Goal: Use online tool/utility: Utilize a website feature to perform a specific function

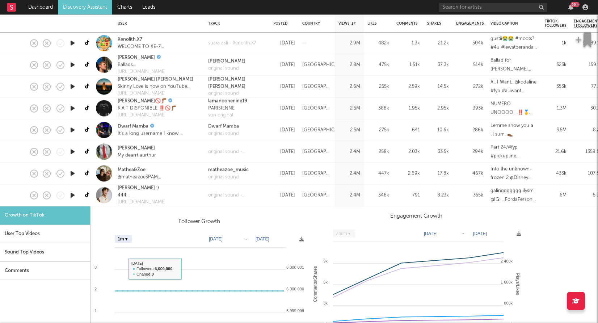
select select "1m"
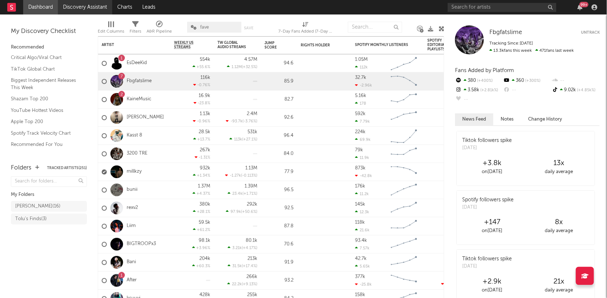
click at [97, 9] on link "Discovery Assistant" at bounding box center [85, 7] width 54 height 14
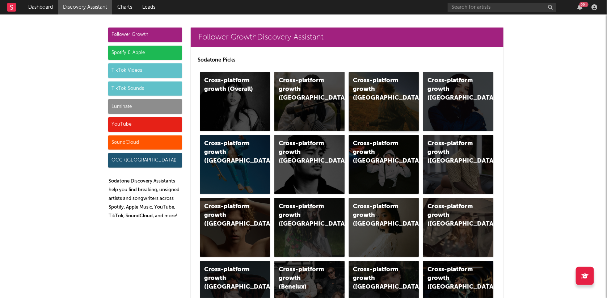
click at [381, 86] on div "Cross-platform growth (US)" at bounding box center [377, 89] width 49 height 26
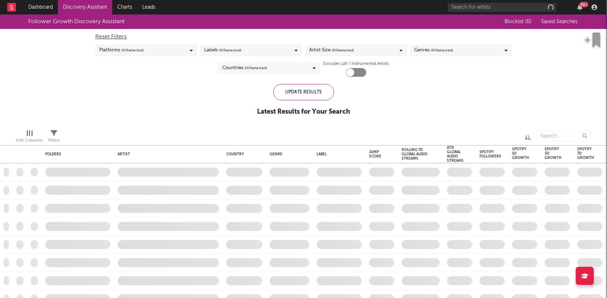
checkbox input "true"
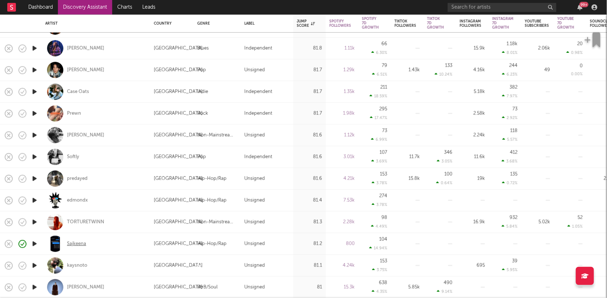
click at [84, 242] on div "Sajkeena" at bounding box center [76, 243] width 19 height 7
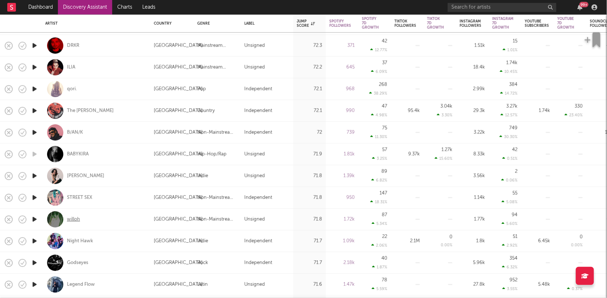
click at [75, 220] on div "willoh" at bounding box center [73, 219] width 13 height 7
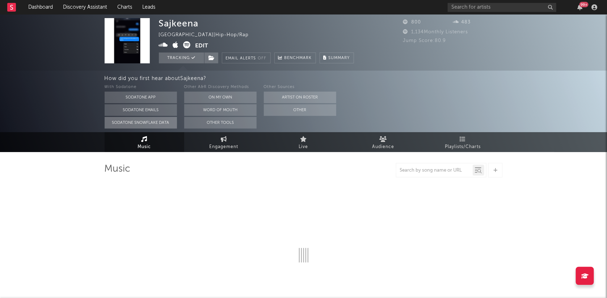
select select "1w"
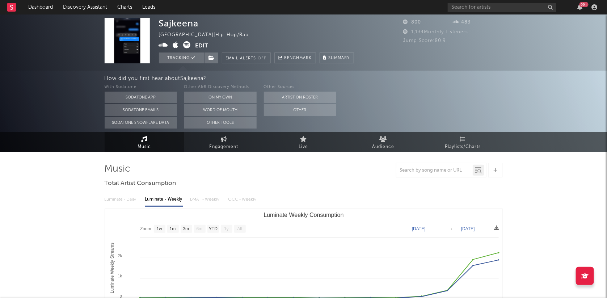
click at [163, 45] on icon at bounding box center [163, 44] width 9 height 7
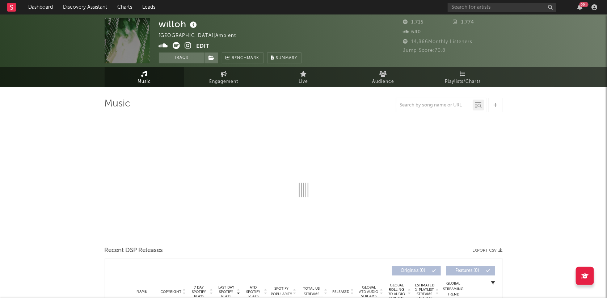
select select "6m"
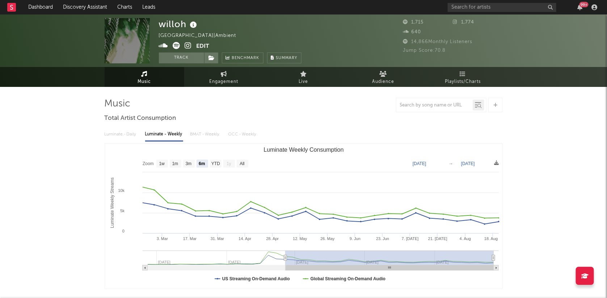
click at [192, 47] on span at bounding box center [178, 46] width 38 height 9
click at [188, 46] on icon at bounding box center [188, 45] width 7 height 7
